Goal: Information Seeking & Learning: Understand process/instructions

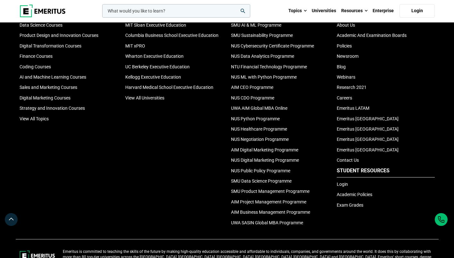
scroll to position [2149, 0]
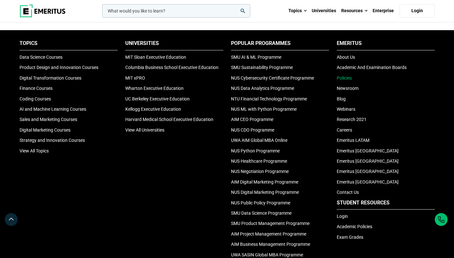
click at [350, 77] on link "Policies" at bounding box center [344, 77] width 15 height 5
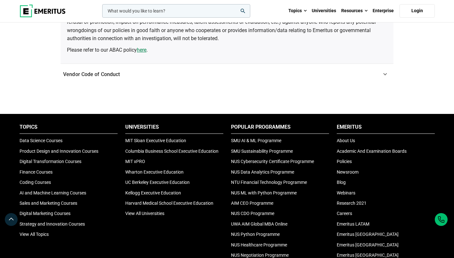
scroll to position [192, 0]
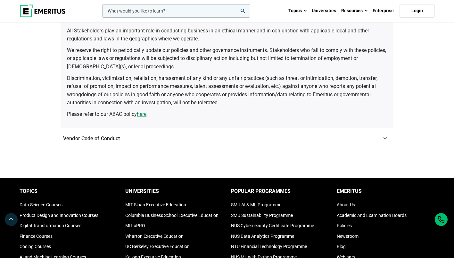
click at [384, 138] on icon at bounding box center [386, 139] width 4 height 4
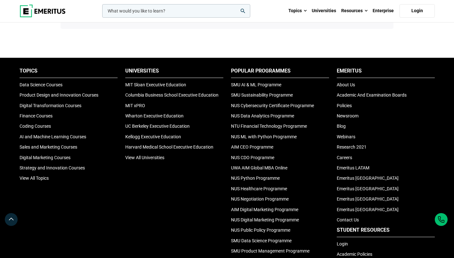
scroll to position [263, 0]
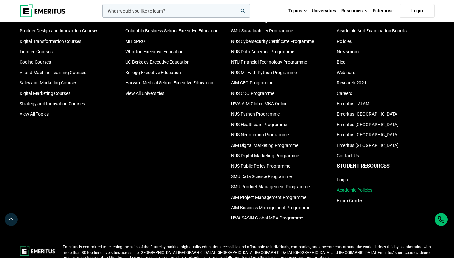
click at [356, 190] on link "Academic Policies" at bounding box center [355, 189] width 36 height 5
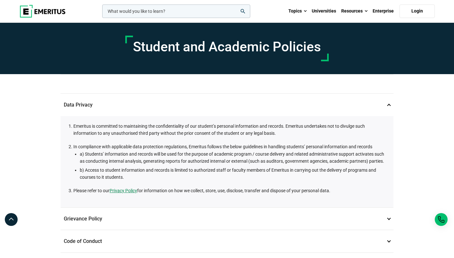
click at [123, 192] on link "Privacy Policy" at bounding box center [124, 190] width 28 height 7
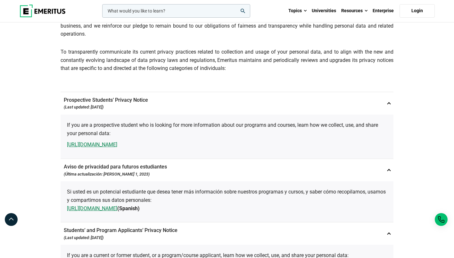
scroll to position [192, 0]
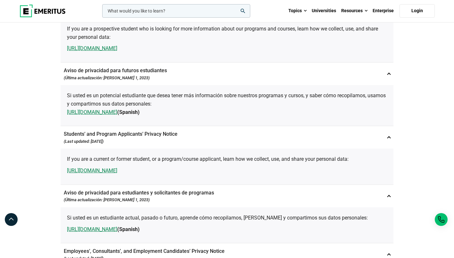
click at [117, 170] on link "https://emeritus.org/sg/privacy-notice/students-and-program-applicants/" at bounding box center [92, 170] width 50 height 8
